Goal: Transaction & Acquisition: Purchase product/service

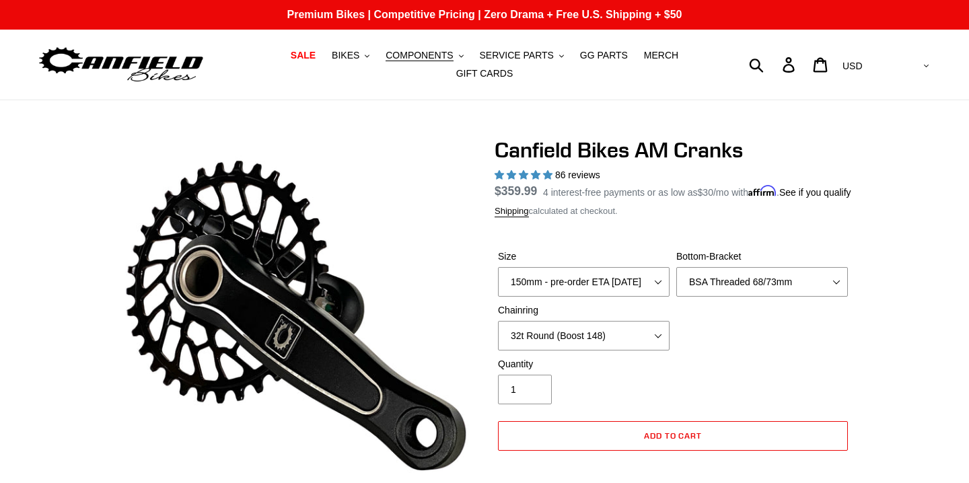
select select "160mm - pre-order ETA [DATE]"
select select "BSA Threaded 68/73mm"
select select "32t Round (Boost 148)"
select select "highest-rating"
click at [641, 351] on select "None 30t Round (Boost 148) 30t Oval (Boost 148) 32t Round (Boost 148) 32t Oval …" at bounding box center [584, 336] width 172 height 30
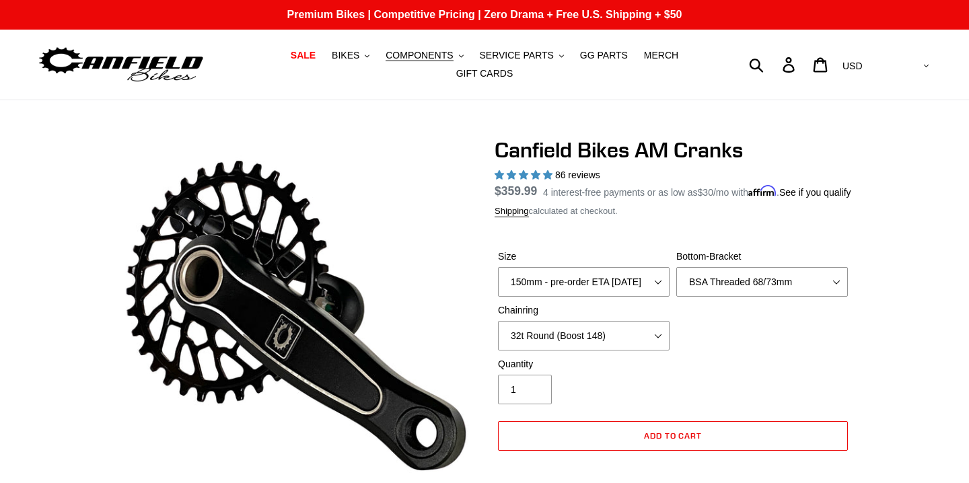
select select "30t Oval (Boost 148)"
click at [498, 337] on select "None 30t Round (Boost 148) 30t Oval (Boost 148) 32t Round (Boost 148) 32t Oval …" at bounding box center [584, 336] width 172 height 30
click at [765, 356] on div "Size 150mm - pre-order ETA [DATE] 155mm - pre-order ETA [DATE] 160mm - pre-orde…" at bounding box center [673, 304] width 357 height 108
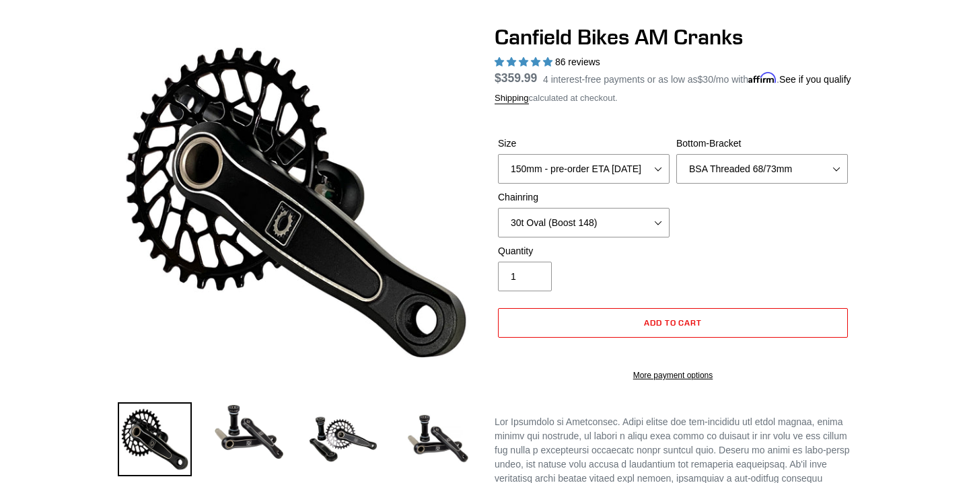
scroll to position [115, 0]
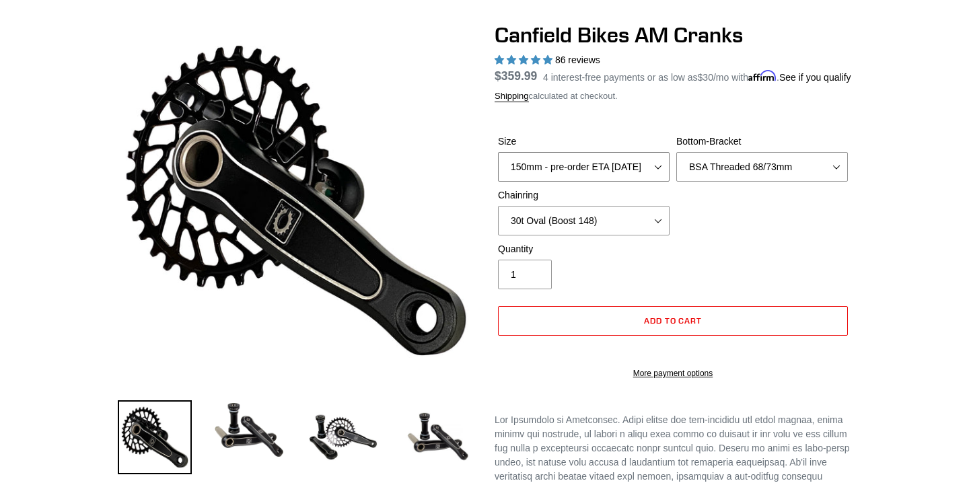
click at [649, 180] on select "150mm - pre-order ETA [DATE] 155mm - pre-order ETA [DATE] 160mm - pre-order ETA…" at bounding box center [584, 167] width 172 height 30
click at [498, 168] on select "150mm - pre-order ETA [DATE] 155mm - pre-order ETA [DATE] 160mm - pre-order ETA…" at bounding box center [584, 167] width 172 height 30
click at [637, 178] on select "150mm - pre-order ETA [DATE] 155mm - pre-order ETA [DATE] 160mm - pre-order ETA…" at bounding box center [584, 167] width 172 height 30
click at [498, 168] on select "150mm - pre-order ETA [DATE] 155mm - pre-order ETA [DATE] 160mm - pre-order ETA…" at bounding box center [584, 167] width 172 height 30
click at [630, 182] on select "150mm - pre-order ETA [DATE] 155mm - pre-order ETA [DATE] 160mm - pre-order ETA…" at bounding box center [584, 167] width 172 height 30
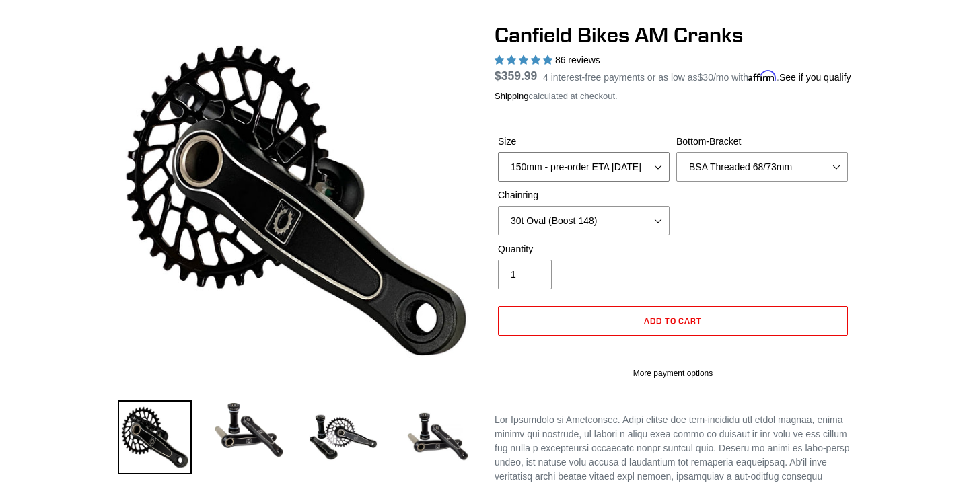
select select "155mm - pre-order ETA [DATE]"
click at [498, 168] on select "150mm - pre-order ETA [DATE] 155mm - pre-order ETA [DATE] 160mm - pre-order ETA…" at bounding box center [584, 167] width 172 height 30
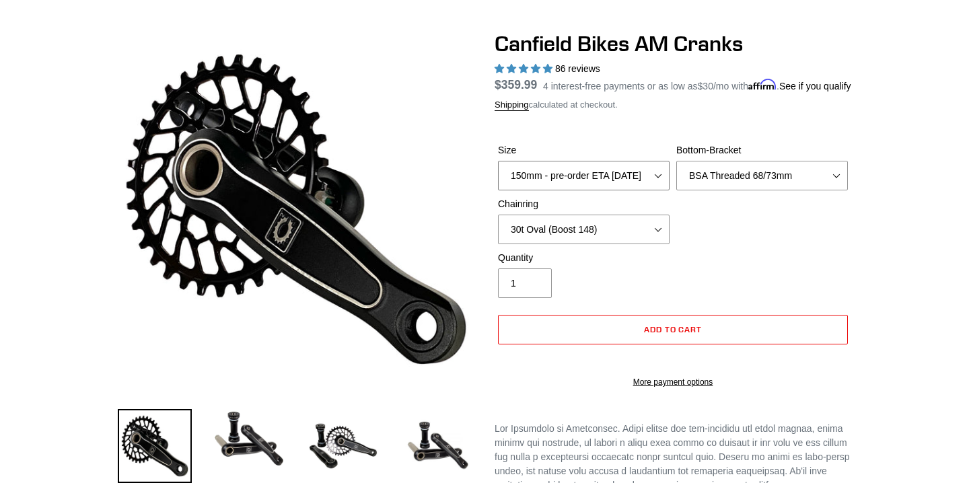
scroll to position [108, 0]
